Goal: Navigation & Orientation: Find specific page/section

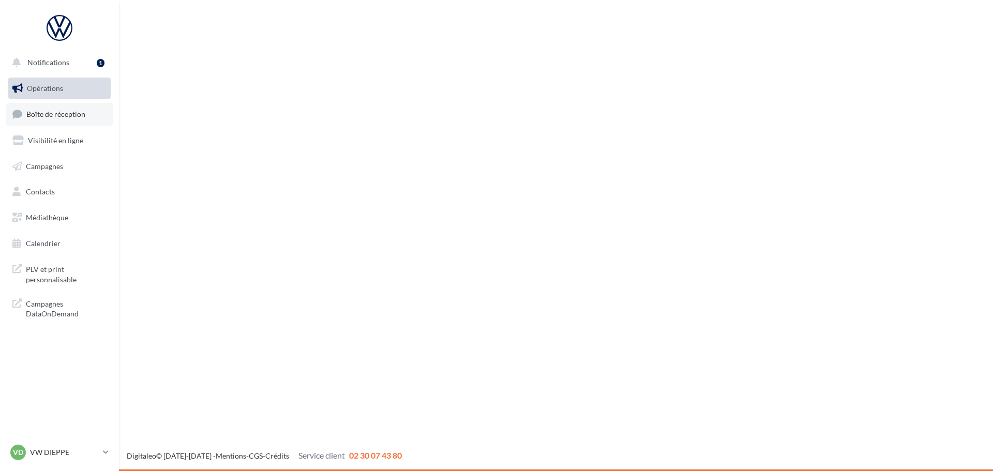
click at [63, 114] on span "Boîte de réception" at bounding box center [55, 114] width 59 height 9
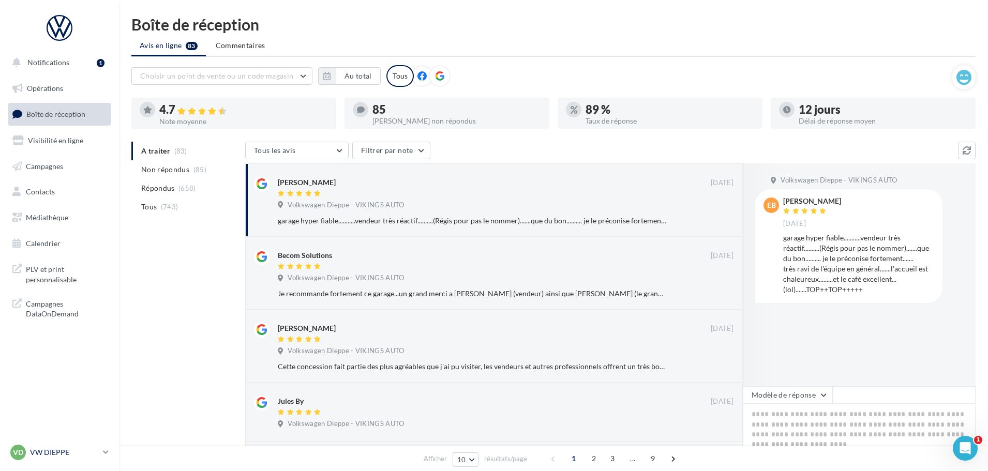
click at [66, 449] on p "VW DIEPPE" at bounding box center [64, 452] width 69 height 10
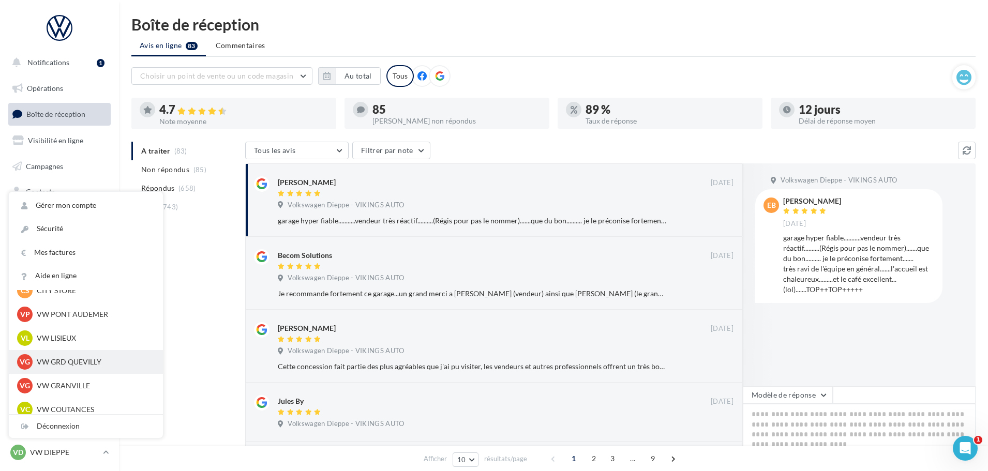
scroll to position [259, 0]
click at [66, 357] on p "VW COUTANCES" at bounding box center [94, 358] width 114 height 10
